Goal: Task Accomplishment & Management: Use online tool/utility

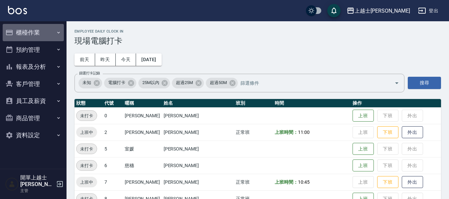
click at [19, 34] on button "櫃檯作業" at bounding box center [33, 32] width 61 height 17
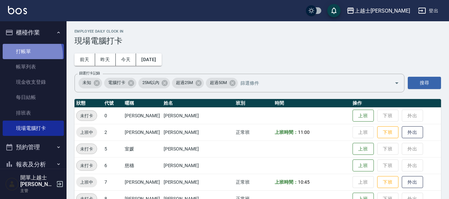
click at [25, 55] on link "打帳單" at bounding box center [33, 51] width 61 height 15
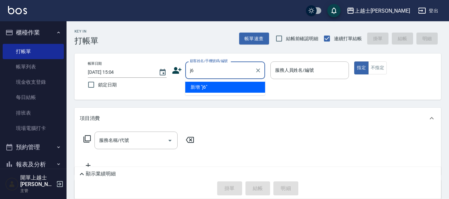
type input "j"
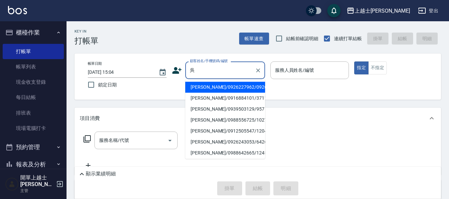
click at [217, 90] on li "[PERSON_NAME]/0926227962/0926227962" at bounding box center [225, 87] width 80 height 11
type input "[PERSON_NAME]/0926227962/0926227962"
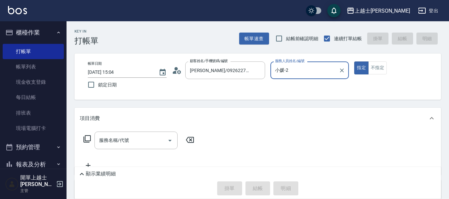
type input "小媛-2"
click at [107, 141] on div "服務名稱/代號 服務名稱/代號" at bounding box center [136, 141] width 83 height 18
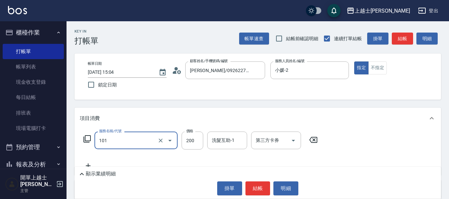
type input "洗髮(101)"
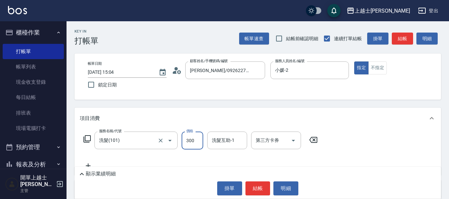
type input "300"
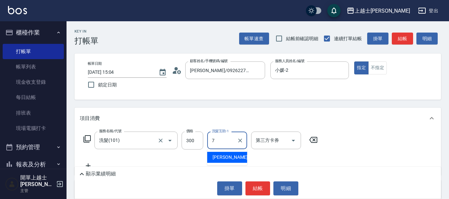
type input "[PERSON_NAME]-7"
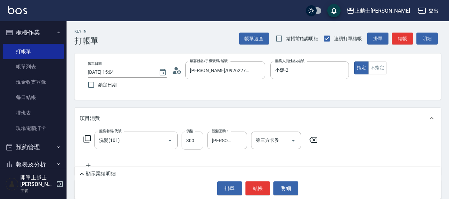
click at [87, 136] on icon at bounding box center [87, 139] width 8 height 8
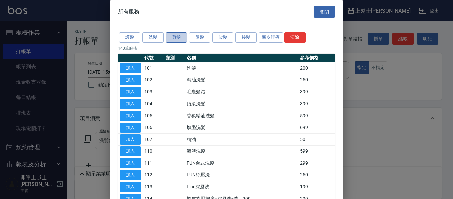
click at [173, 39] on button "剪髮" at bounding box center [175, 37] width 21 height 10
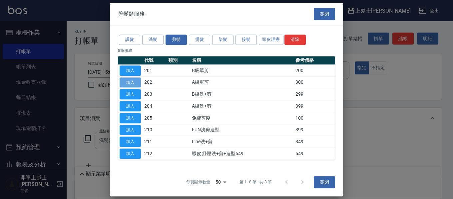
click at [131, 81] on button "加入" at bounding box center [130, 83] width 21 height 10
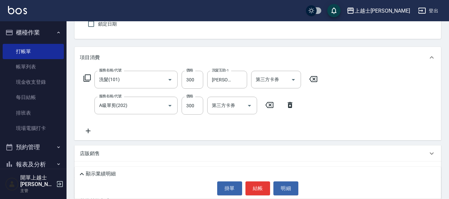
scroll to position [67, 0]
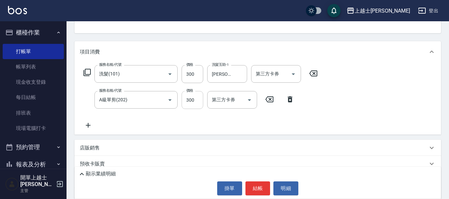
click at [190, 101] on input "300" at bounding box center [193, 100] width 22 height 18
type input "400"
click at [257, 191] on button "結帳" at bounding box center [258, 189] width 25 height 14
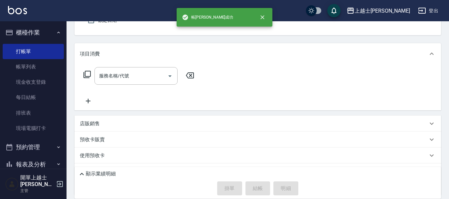
scroll to position [0, 0]
